Goal: Task Accomplishment & Management: Complete application form

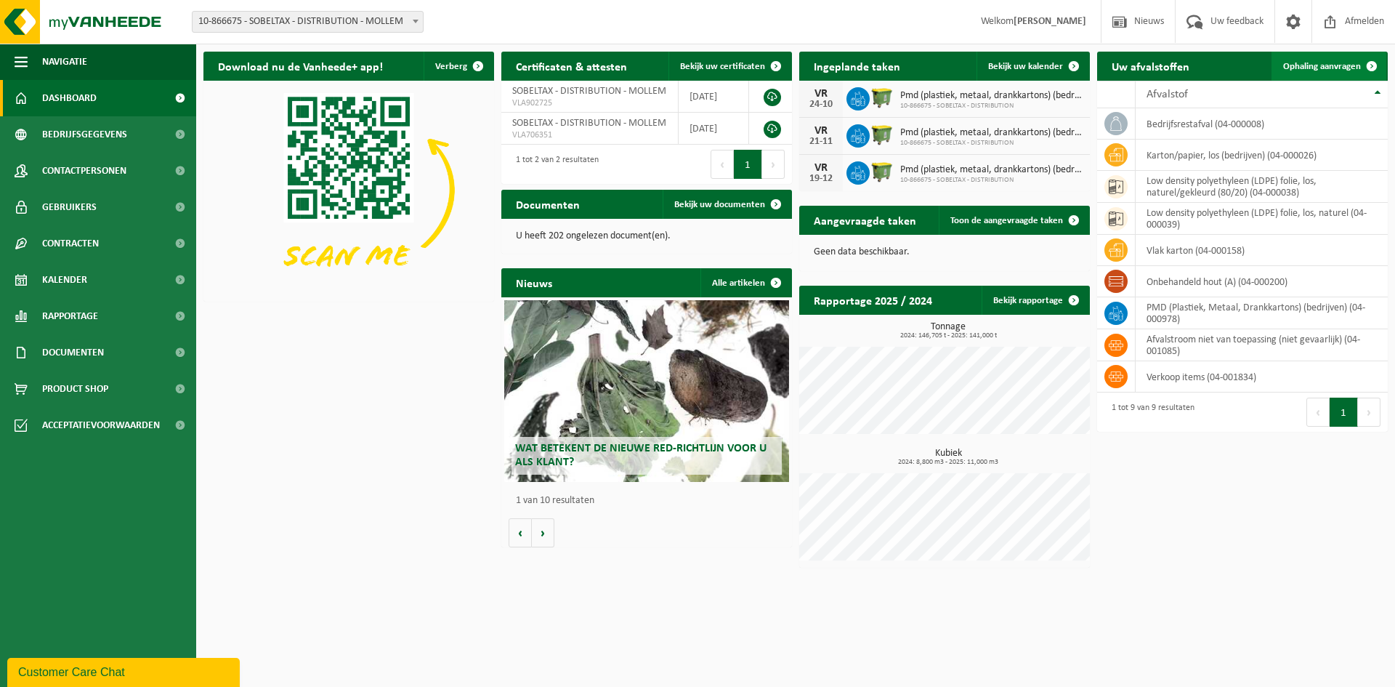
click at [1315, 67] on span "Ophaling aanvragen" at bounding box center [1322, 66] width 78 height 9
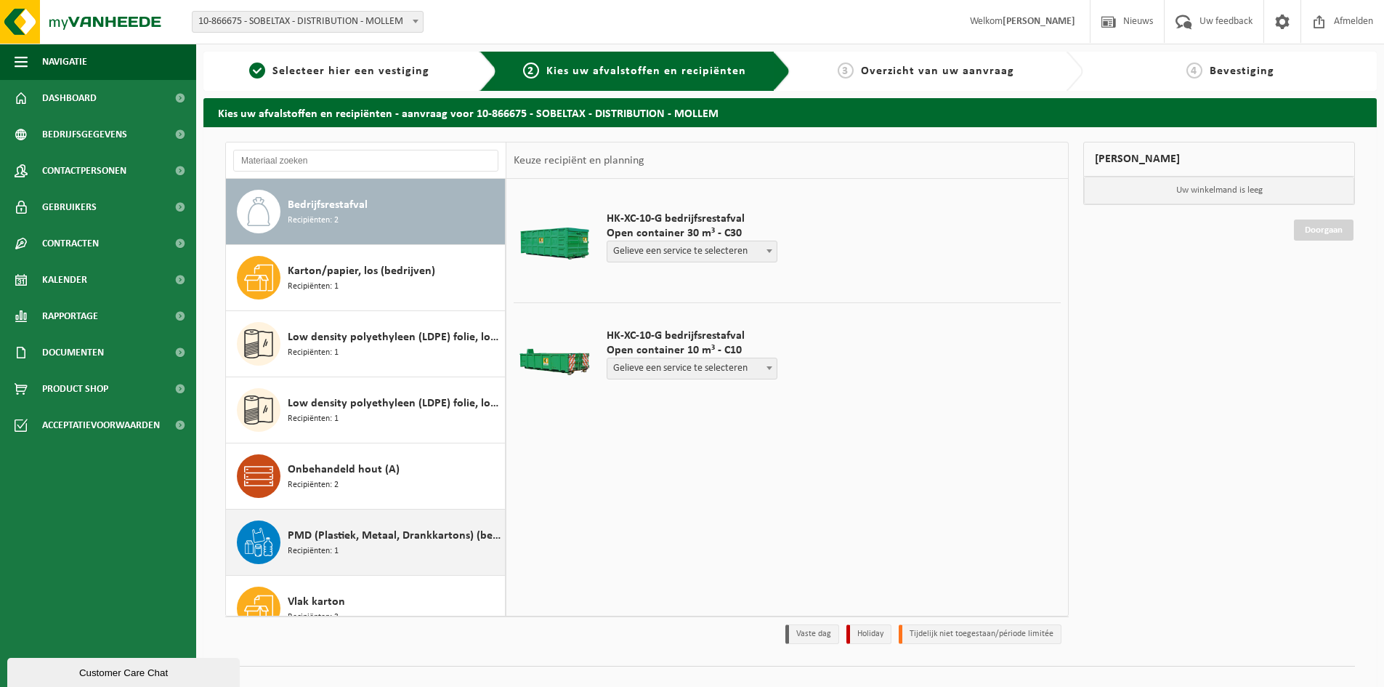
scroll to position [25, 0]
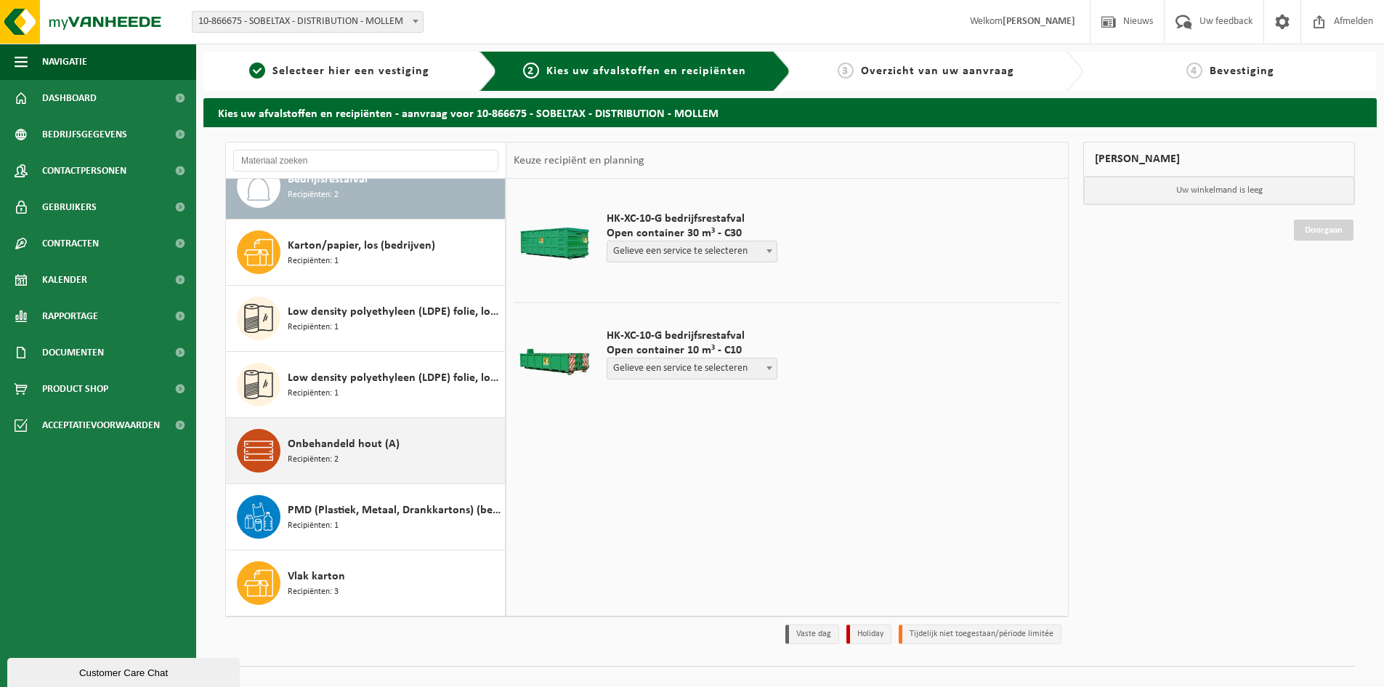
click at [349, 464] on div "Onbehandeld hout (A) Recipiënten: 2" at bounding box center [395, 451] width 214 height 44
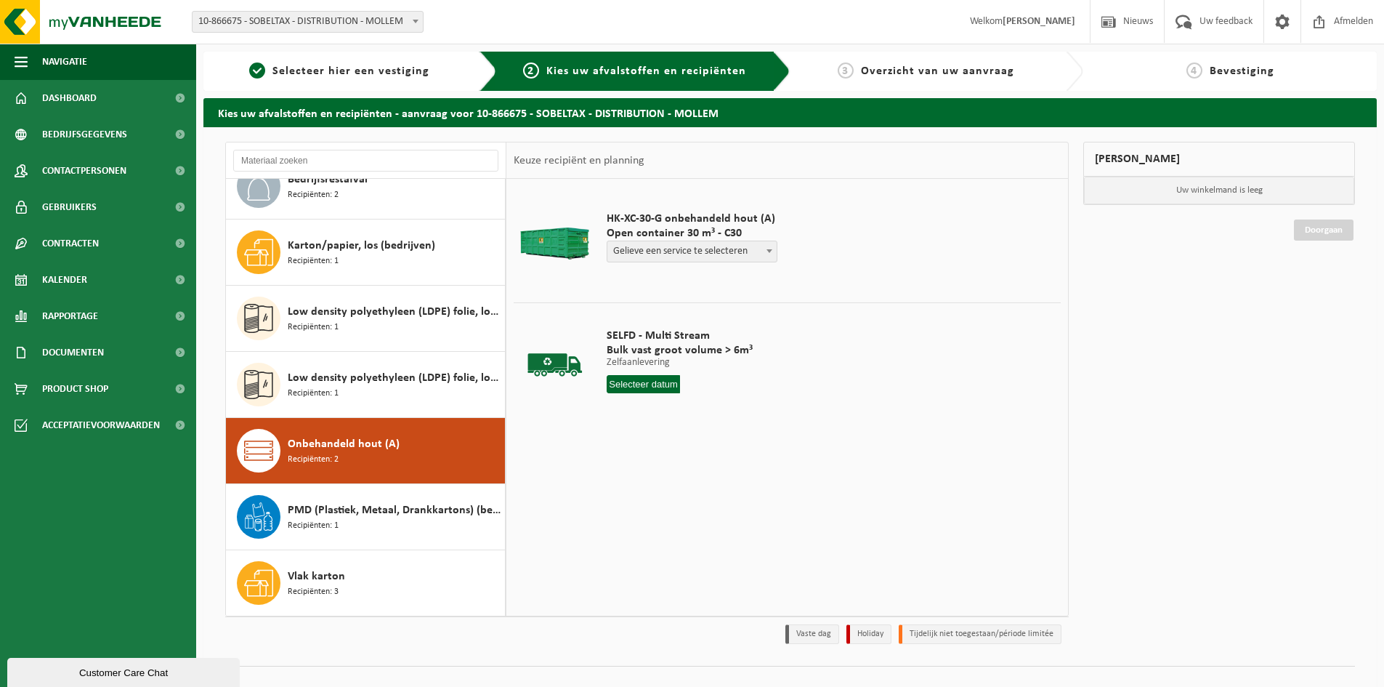
click at [767, 250] on span at bounding box center [769, 250] width 15 height 19
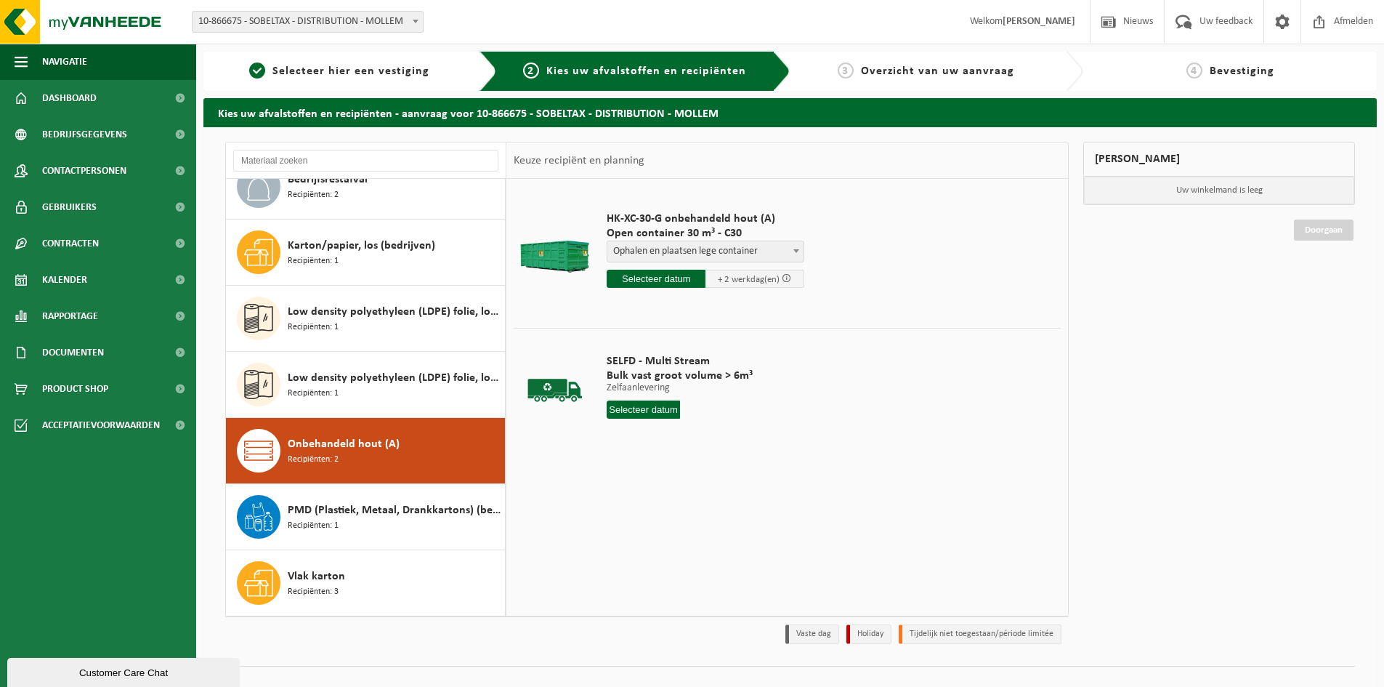
select select "P2PL-VEL-072376_HK-XC-30-GN-00_04-000200_46"
click at [669, 281] on input "text" at bounding box center [656, 279] width 99 height 18
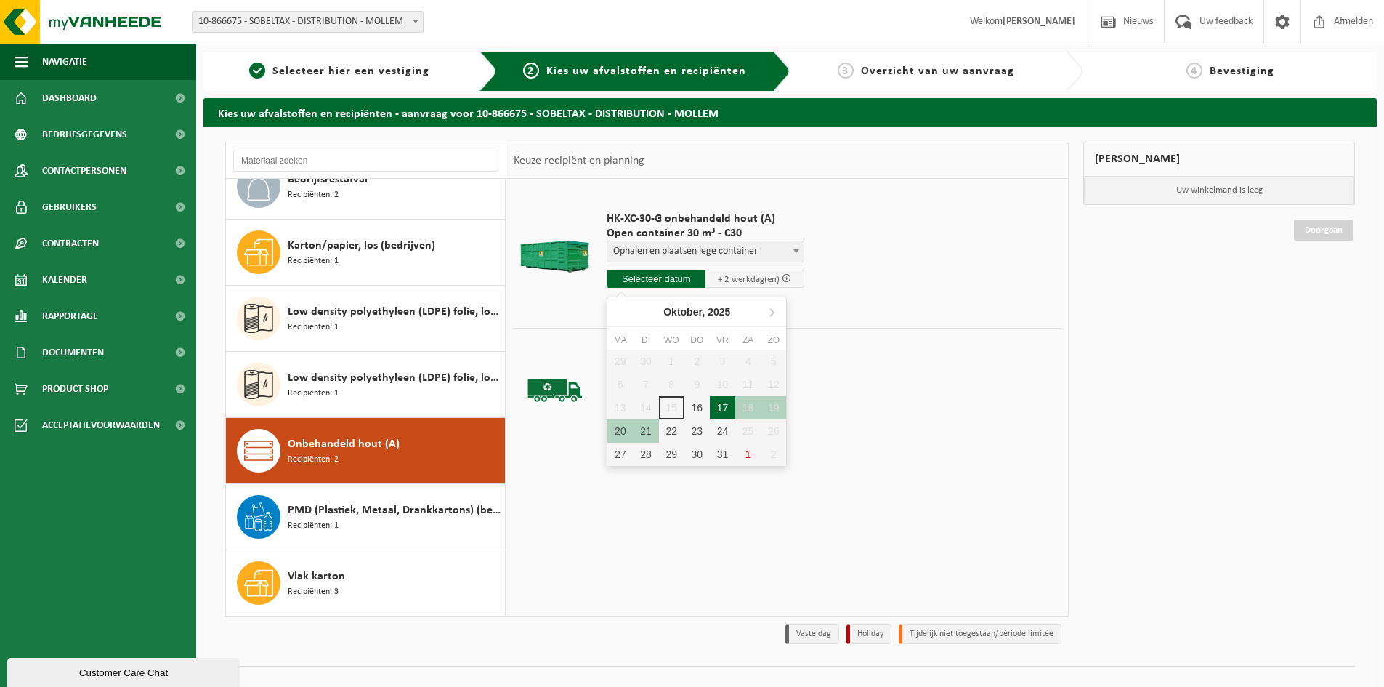
click at [719, 405] on div "17" at bounding box center [722, 407] width 25 height 23
type input "Van [DATE]"
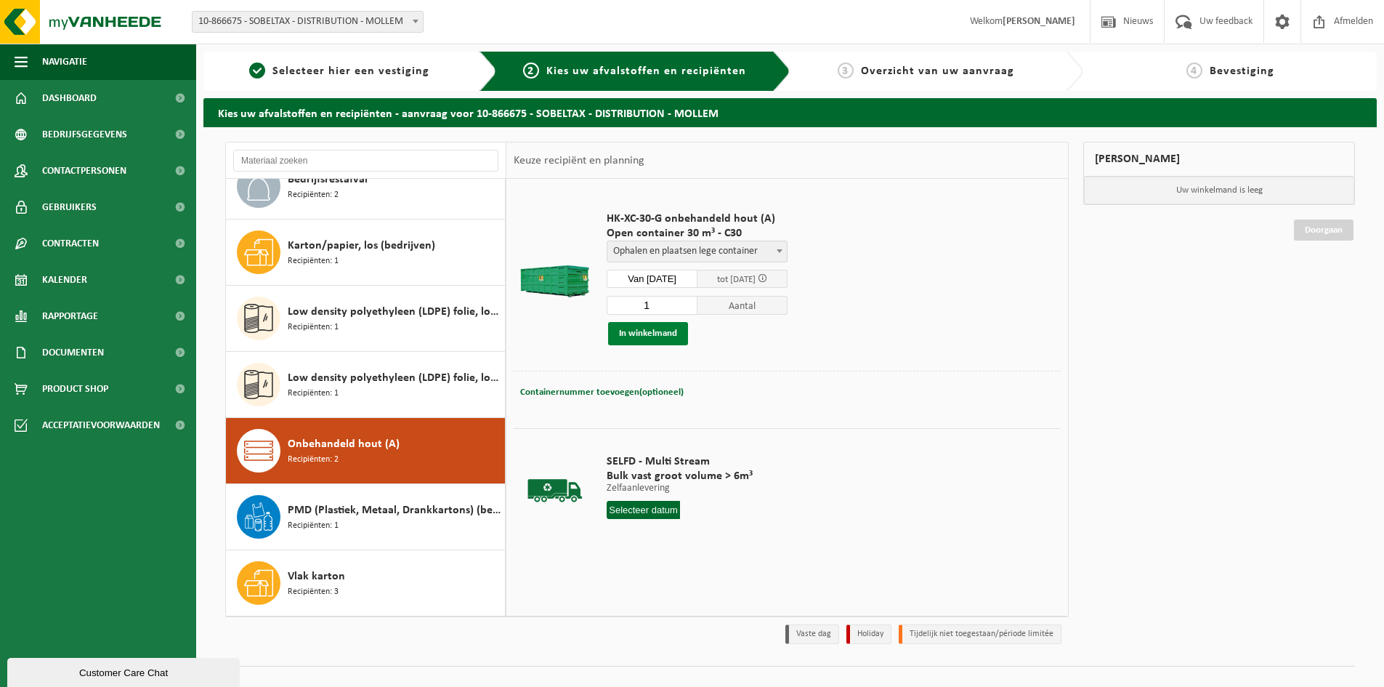
click at [654, 335] on button "In winkelmand" at bounding box center [648, 333] width 80 height 23
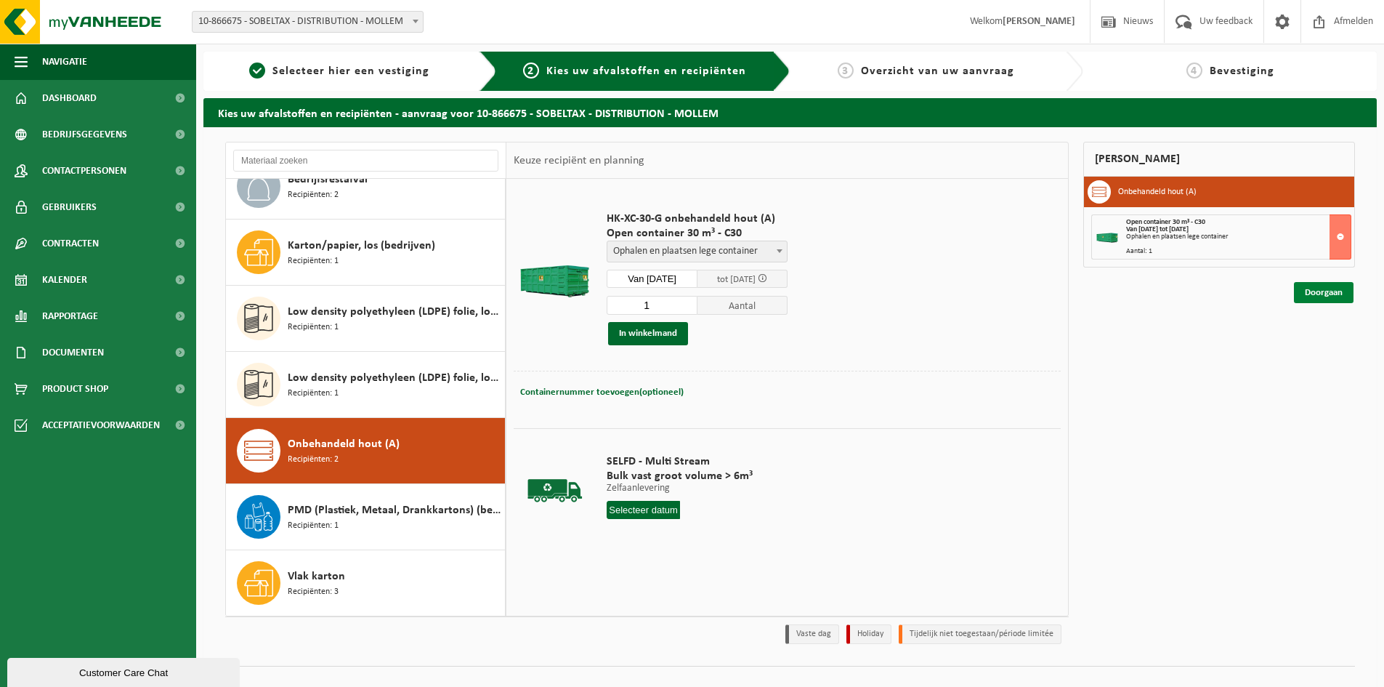
click at [1329, 294] on link "Doorgaan" at bounding box center [1324, 292] width 60 height 21
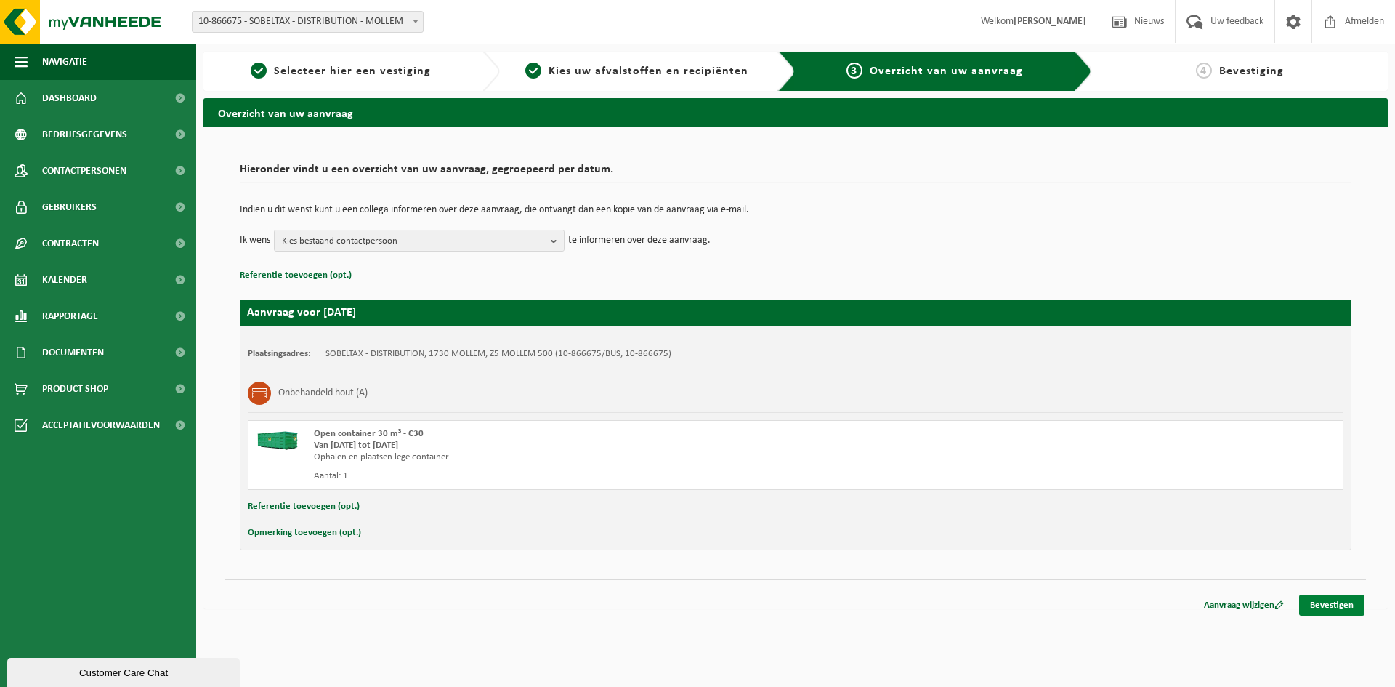
click at [1321, 602] on link "Bevestigen" at bounding box center [1331, 604] width 65 height 21
